Goal: Task Accomplishment & Management: Manage account settings

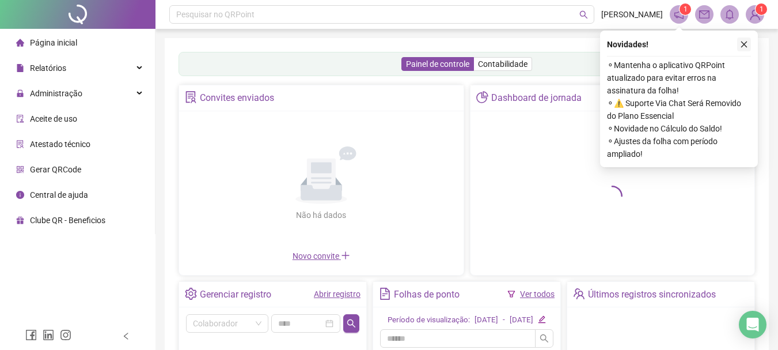
click at [742, 41] on icon "close" at bounding box center [744, 44] width 8 height 8
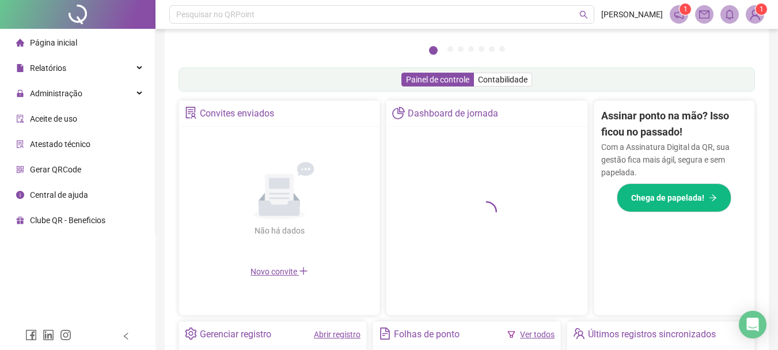
scroll to position [324, 0]
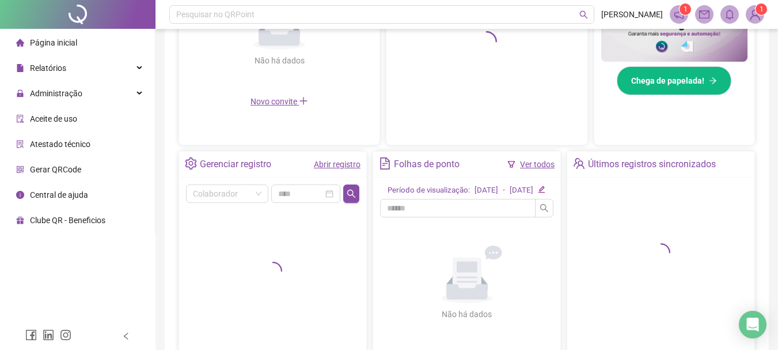
click at [316, 169] on link "Abrir registro" at bounding box center [337, 163] width 47 height 9
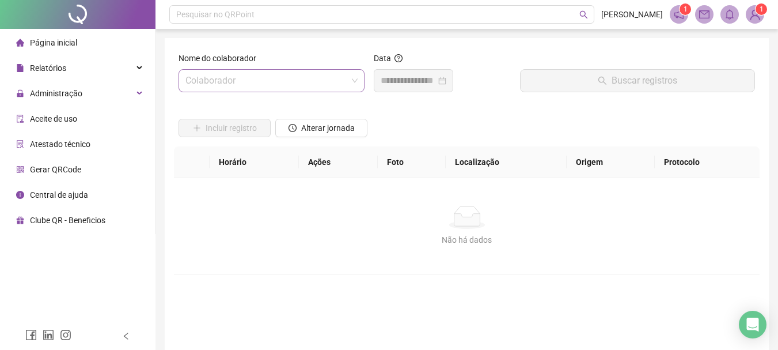
click at [264, 81] on input "search" at bounding box center [266, 81] width 162 height 22
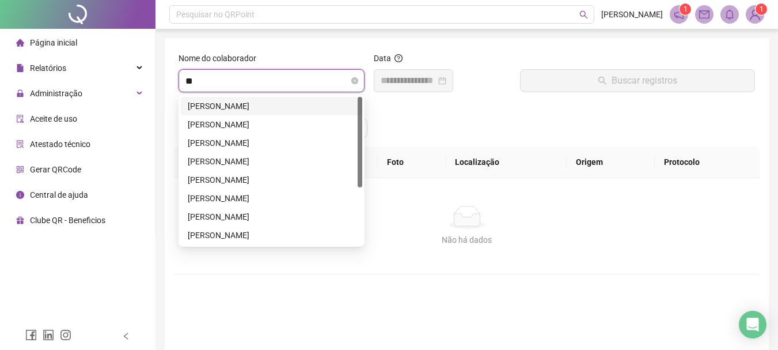
type input "***"
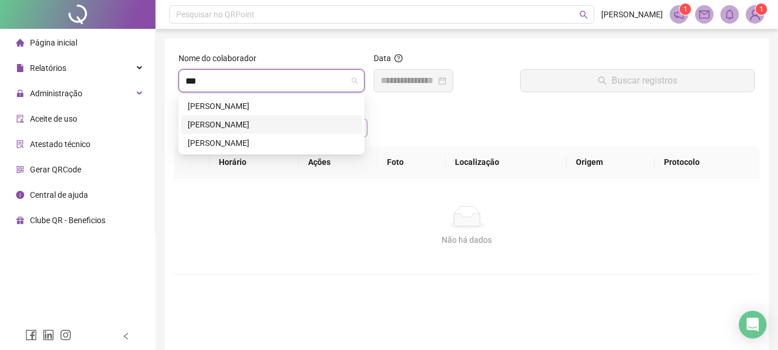
click at [306, 120] on div "[PERSON_NAME]" at bounding box center [272, 124] width 168 height 13
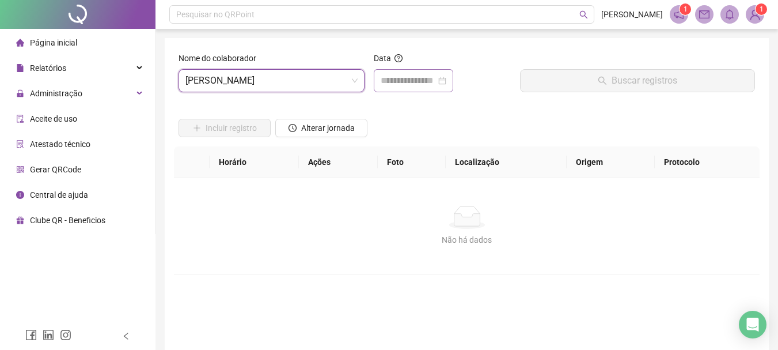
click at [446, 77] on div at bounding box center [414, 81] width 66 height 14
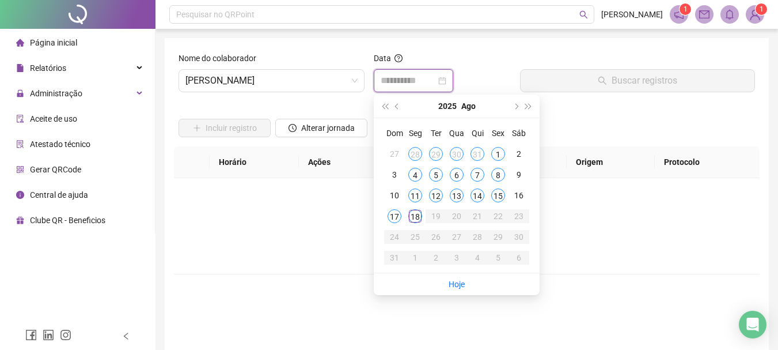
type input "**********"
click at [416, 215] on div "18" at bounding box center [415, 216] width 14 height 14
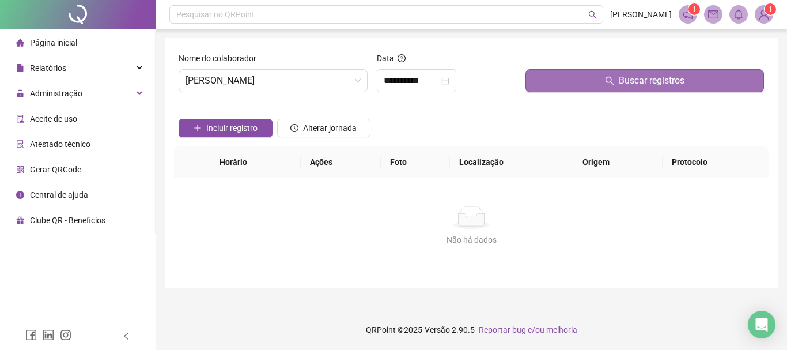
click at [625, 81] on span "Buscar registros" at bounding box center [651, 81] width 66 height 14
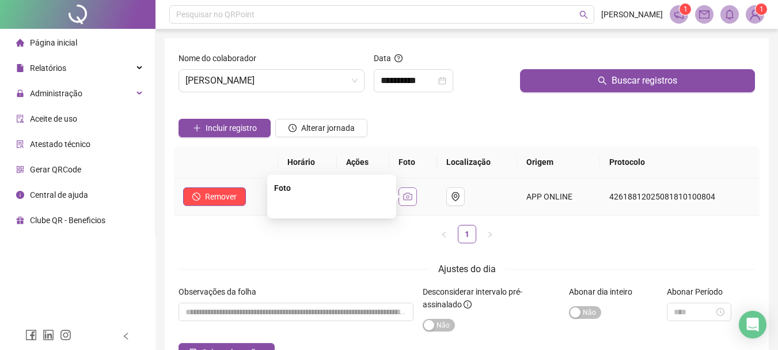
click at [412, 194] on icon "camera" at bounding box center [407, 196] width 9 height 9
click at [412, 197] on icon "camera" at bounding box center [407, 196] width 9 height 9
click at [446, 125] on div "Incluir registro Alterar jornada" at bounding box center [466, 123] width 581 height 45
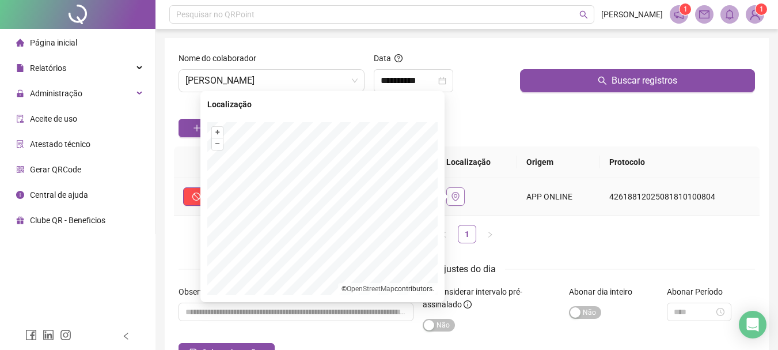
click at [460, 194] on icon "environment" at bounding box center [455, 196] width 9 height 9
click at [460, 196] on icon "environment" at bounding box center [455, 196] width 9 height 9
click at [459, 192] on icon "environment" at bounding box center [455, 196] width 9 height 9
click at [457, 200] on icon "environment" at bounding box center [455, 196] width 9 height 9
click at [465, 204] on button "button" at bounding box center [455, 196] width 18 height 18
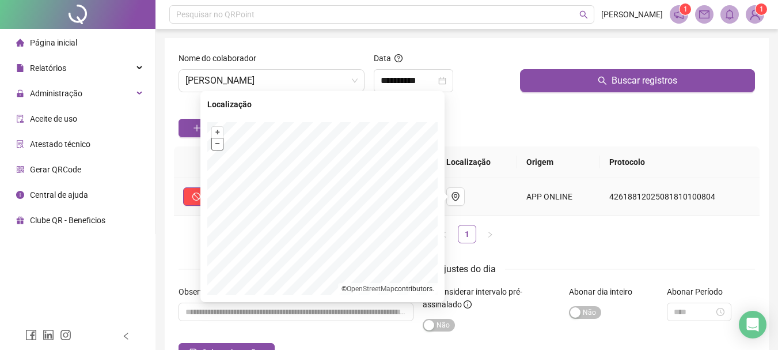
click at [216, 146] on button "–" at bounding box center [217, 143] width 11 height 11
